Goal: Task Accomplishment & Management: Manage account settings

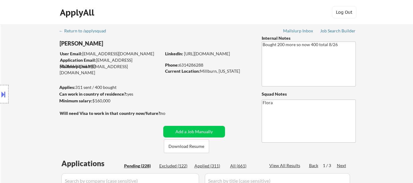
select select ""pending""
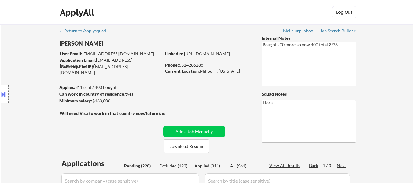
select select ""pending""
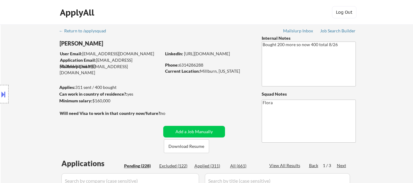
select select ""pending""
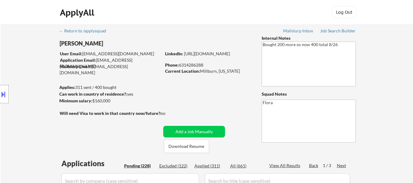
select select ""pending""
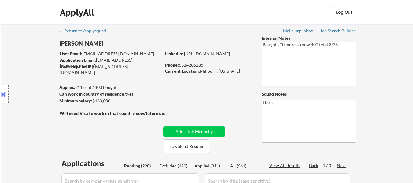
select select ""pending""
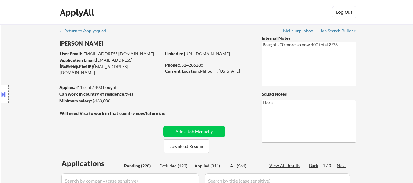
select select ""pending""
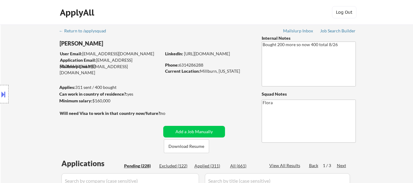
select select ""pending""
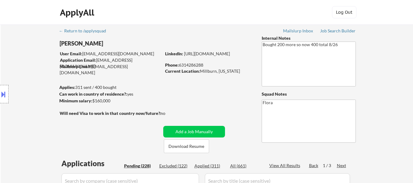
select select ""pending""
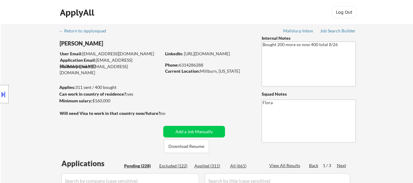
select select ""pending""
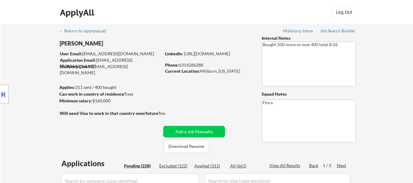
select select ""pending""
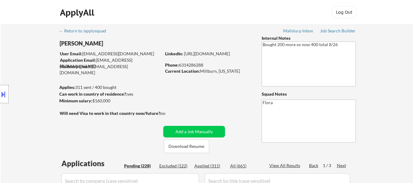
select select ""pending""
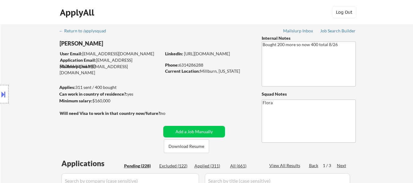
select select ""pending""
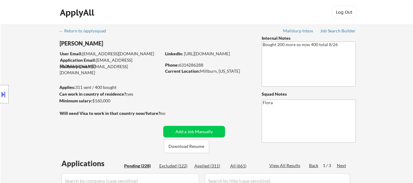
select select ""pending""
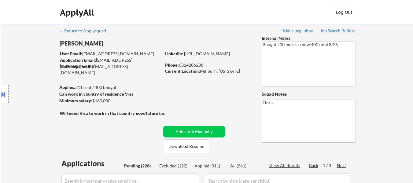
select select ""pending""
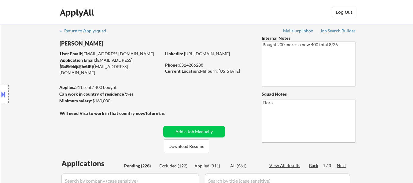
select select ""pending""
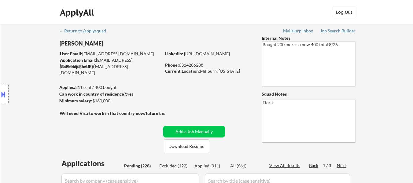
select select ""pending""
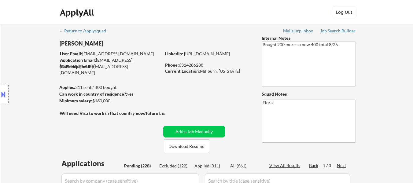
select select ""pending""
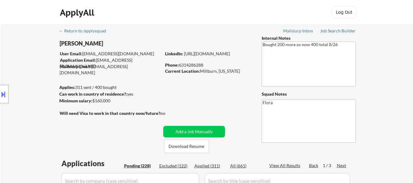
select select ""pending""
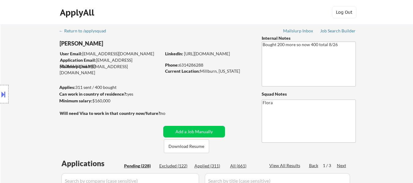
select select ""pending""
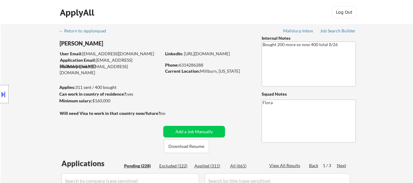
select select ""pending""
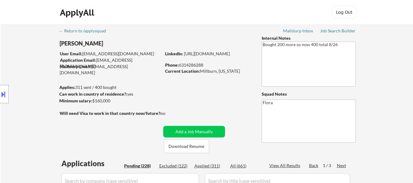
scroll to position [1102, 0]
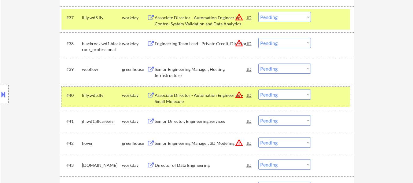
drag, startPoint x: 323, startPoint y: 99, endPoint x: 325, endPoint y: 48, distance: 51.5
click at [323, 99] on div at bounding box center [333, 95] width 27 height 11
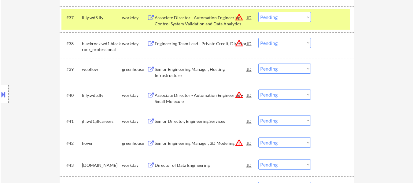
click at [328, 28] on div "#37 lilly.wd5.lly workday Associate Director - Automation Engineering – Control…" at bounding box center [206, 19] width 289 height 20
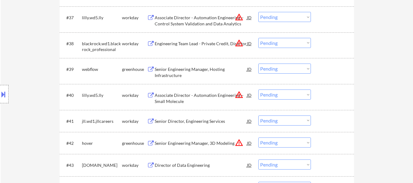
click at [327, 73] on div at bounding box center [333, 69] width 27 height 11
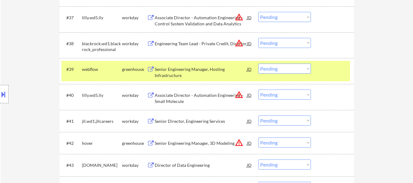
click at [215, 142] on div "Senior Engineering Manager, 3D Modeling" at bounding box center [201, 143] width 92 height 6
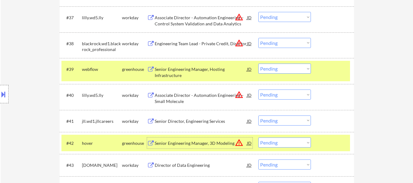
click at [288, 69] on select "Choose an option... Pending Applied Excluded (Questions) Excluded (Expired) Exc…" at bounding box center [285, 69] width 53 height 10
click at [259, 64] on select "Choose an option... Pending Applied Excluded (Questions) Excluded (Expired) Exc…" at bounding box center [285, 69] width 53 height 10
select select ""pending""
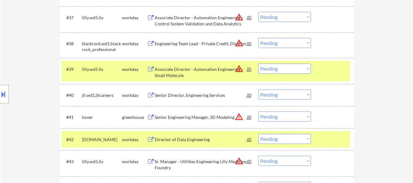
click at [280, 119] on select "Choose an option... Pending Applied Excluded (Questions) Excluded (Expired) Exc…" at bounding box center [285, 117] width 53 height 10
click at [259, 112] on select "Choose an option... Pending Applied Excluded (Questions) Excluded (Expired) Exc…" at bounding box center [285, 117] width 53 height 10
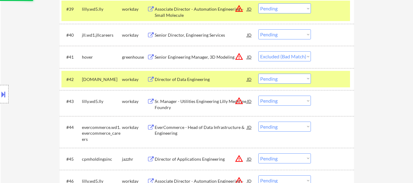
scroll to position [1193, 0]
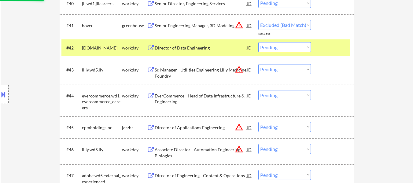
select select ""pending""
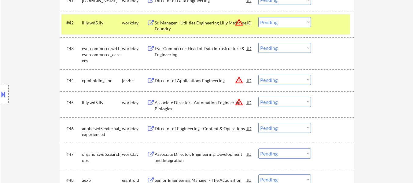
scroll to position [1224, 0]
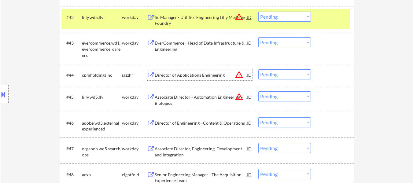
click at [199, 74] on div "Director of Applications Engineering" at bounding box center [201, 75] width 92 height 6
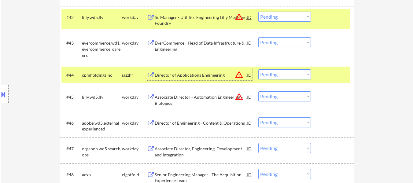
click at [278, 73] on select "Choose an option... Pending Applied Excluded (Questions) Excluded (Expired) Exc…" at bounding box center [285, 74] width 53 height 10
click at [259, 69] on select "Choose an option... Pending Applied Excluded (Questions) Excluded (Expired) Exc…" at bounding box center [285, 74] width 53 height 10
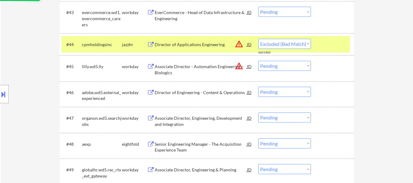
select select ""pending""
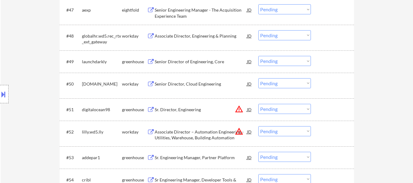
scroll to position [1377, 0]
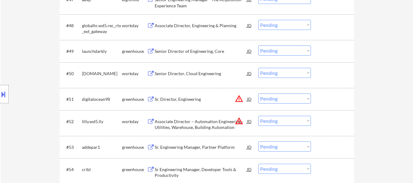
click at [219, 51] on div "Senior Director of Engineering, Core" at bounding box center [201, 51] width 92 height 6
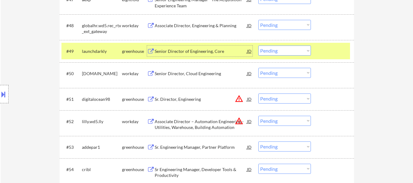
click at [188, 97] on div "Sr. Director, Engineering" at bounding box center [201, 99] width 92 height 6
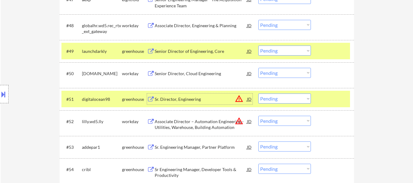
click at [198, 143] on div "Sr. Engineering Manager, Partner Platform" at bounding box center [201, 147] width 92 height 11
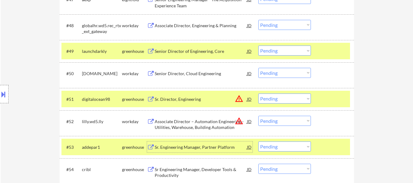
click at [281, 49] on select "Choose an option... Pending Applied Excluded (Questions) Excluded (Expired) Exc…" at bounding box center [285, 51] width 53 height 10
click at [259, 46] on select "Choose an option... Pending Applied Excluded (Questions) Excluded (Expired) Exc…" at bounding box center [285, 51] width 53 height 10
select select ""pending""
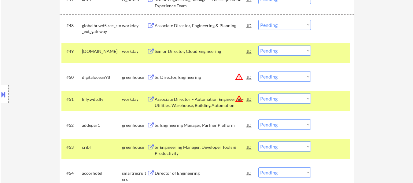
click at [3, 97] on button at bounding box center [3, 94] width 7 height 10
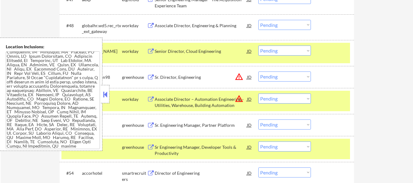
scroll to position [1343, 0]
click at [105, 92] on button at bounding box center [105, 94] width 7 height 9
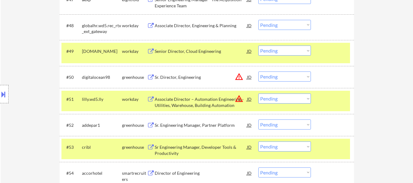
click at [272, 76] on select "Choose an option... Pending Applied Excluded (Questions) Excluded (Expired) Exc…" at bounding box center [285, 77] width 53 height 10
click at [259, 72] on select "Choose an option... Pending Applied Excluded (Questions) Excluded (Expired) Exc…" at bounding box center [285, 77] width 53 height 10
select select ""pending""
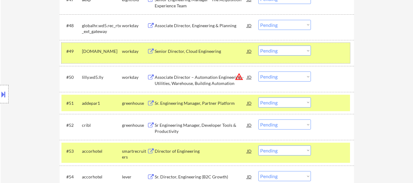
click at [322, 50] on div at bounding box center [333, 51] width 27 height 11
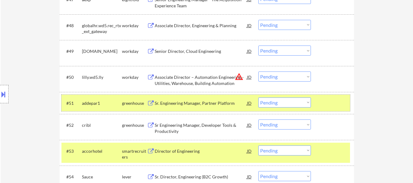
click at [317, 103] on div "#51 addepar1 greenhouse Sr. Engineering Manager, Partner Platform JD warning_am…" at bounding box center [206, 103] width 289 height 17
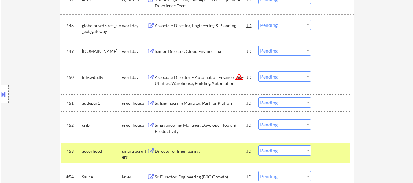
click at [329, 155] on div at bounding box center [333, 151] width 27 height 11
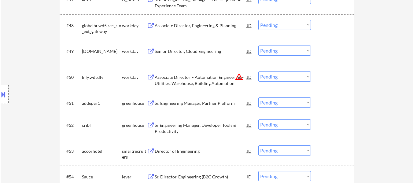
click at [336, 99] on div at bounding box center [333, 103] width 27 height 11
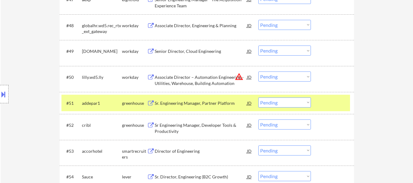
click at [199, 125] on div "Sr Engineering Manager, Developer Tools & Productivity" at bounding box center [201, 128] width 92 height 12
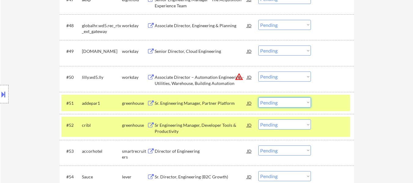
click at [296, 105] on select "Choose an option... Pending Applied Excluded (Questions) Excluded (Expired) Exc…" at bounding box center [285, 103] width 53 height 10
click at [259, 98] on select "Choose an option... Pending Applied Excluded (Questions) Excluded (Expired) Exc…" at bounding box center [285, 103] width 53 height 10
select select ""pending""
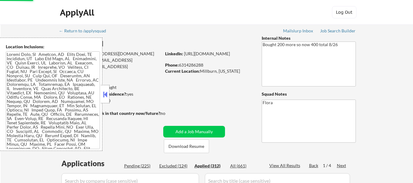
select select ""applied""
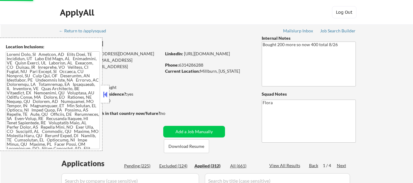
select select ""applied""
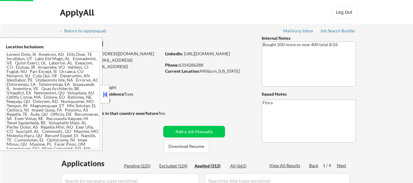
select select ""applied""
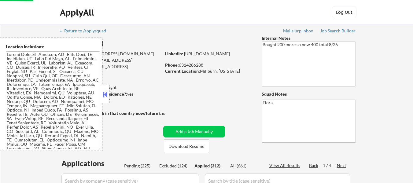
select select ""applied""
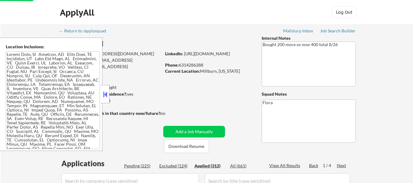
select select ""applied""
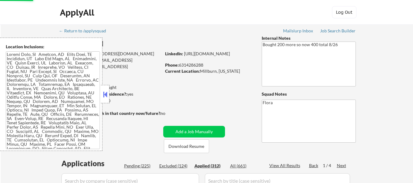
select select ""applied""
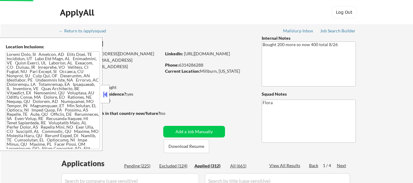
select select ""applied""
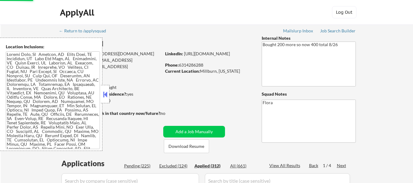
select select ""applied""
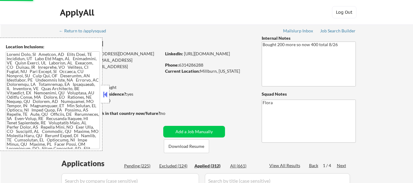
select select ""applied""
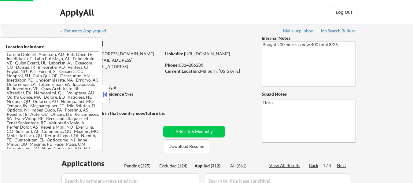
select select ""applied""
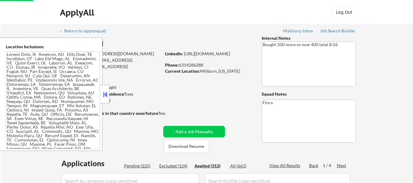
select select ""applied""
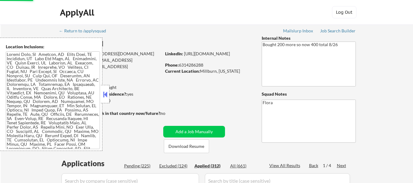
select select ""applied""
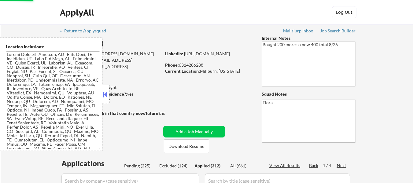
select select ""applied""
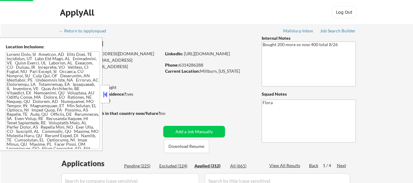
select select ""applied""
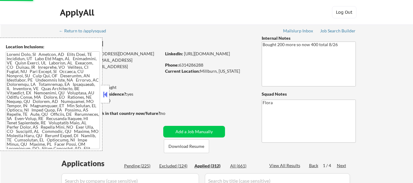
select select ""applied""
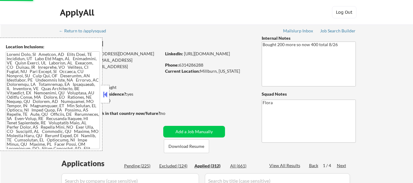
select select ""applied""
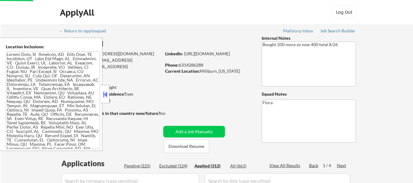
select select ""applied""
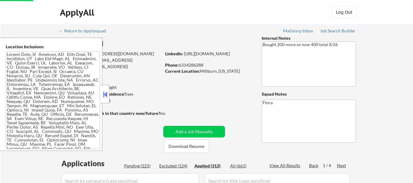
select select ""applied""
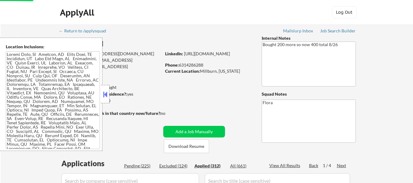
select select ""applied""
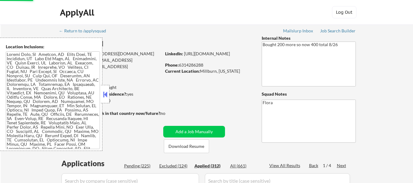
select select ""applied""
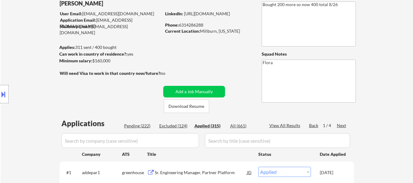
scroll to position [61, 0]
